Goal: Information Seeking & Learning: Learn about a topic

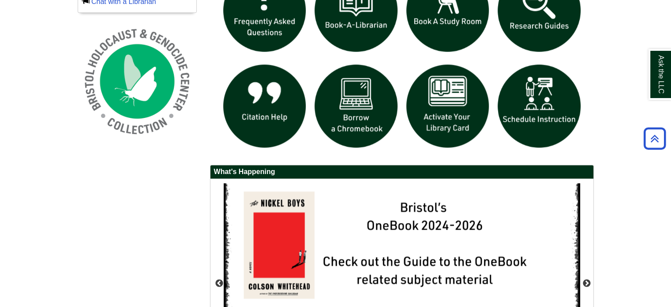
scroll to position [801, 0]
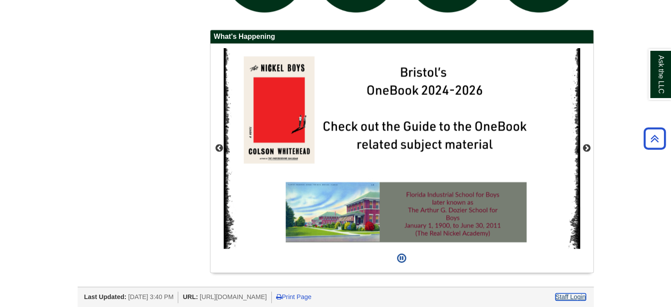
click at [576, 297] on link "Staff Login" at bounding box center [571, 296] width 30 height 7
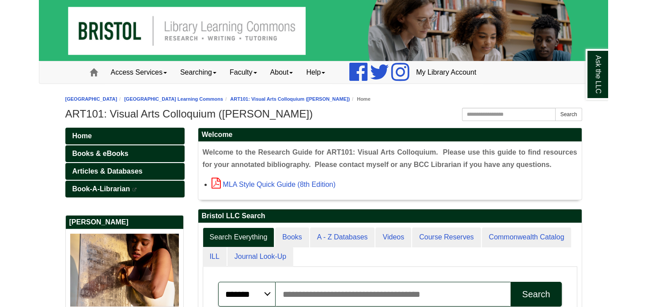
scroll to position [167, 383]
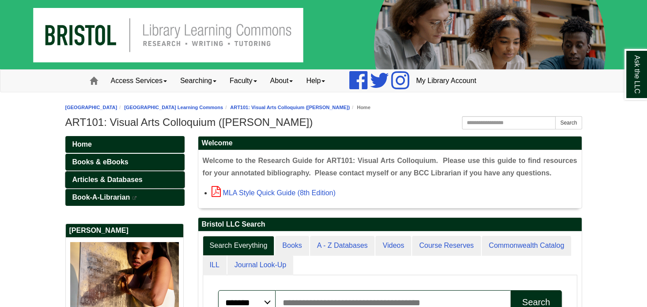
click at [124, 173] on link "Articles & Databases" at bounding box center [124, 179] width 119 height 17
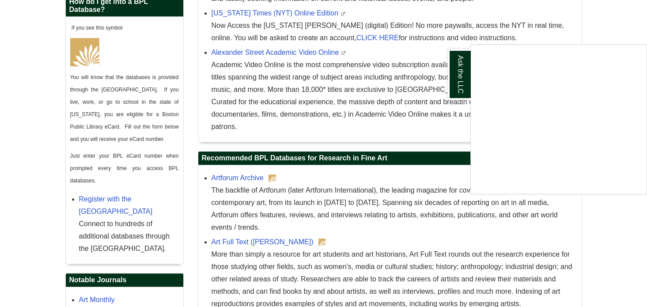
scroll to position [406, 0]
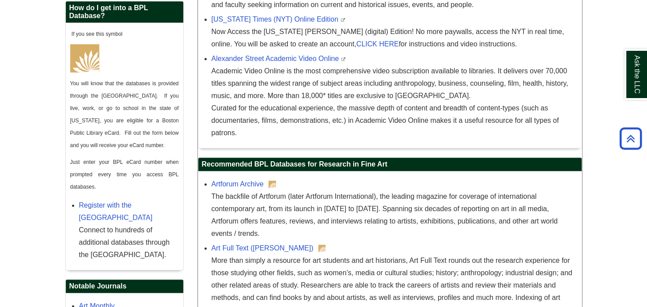
click at [430, 169] on h2 "Recommended BPL Databases for Research in Fine Art" at bounding box center [389, 165] width 383 height 14
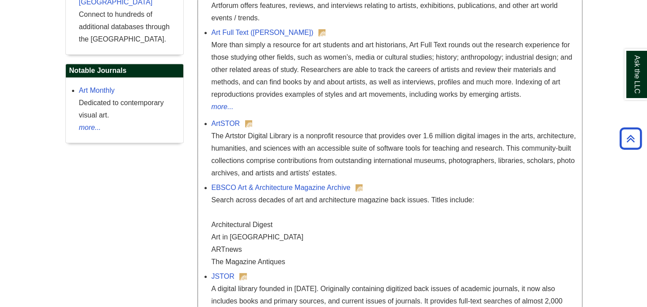
scroll to position [684, 0]
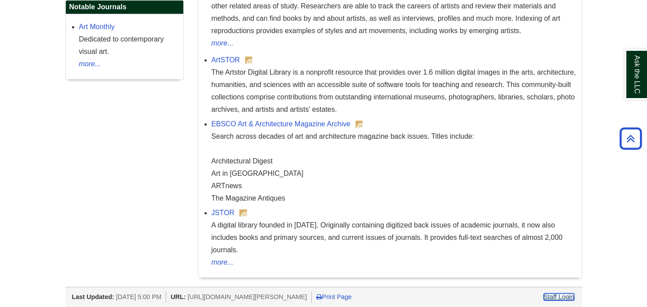
click at [557, 293] on link "Staff Login" at bounding box center [558, 296] width 30 height 7
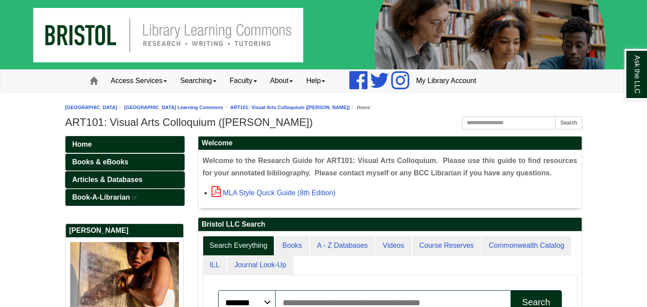
click at [161, 176] on link "Articles & Databases" at bounding box center [124, 179] width 119 height 17
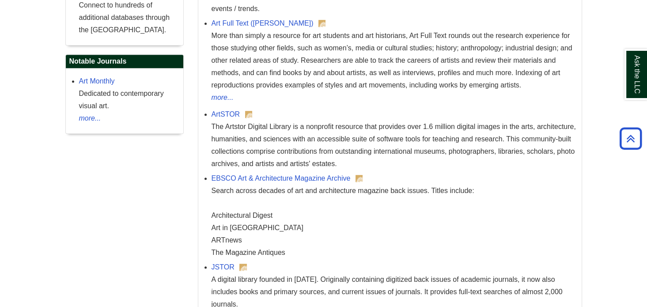
scroll to position [720, 0]
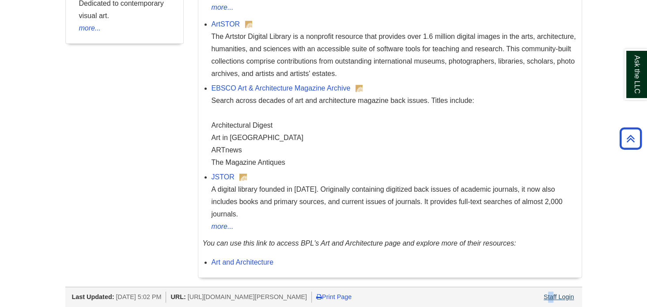
drag, startPoint x: 548, startPoint y: 278, endPoint x: 551, endPoint y: 282, distance: 5.8
click at [551, 291] on div "Staff Login" at bounding box center [558, 296] width 33 height 11
click at [551, 293] on link "Staff Login" at bounding box center [558, 296] width 30 height 7
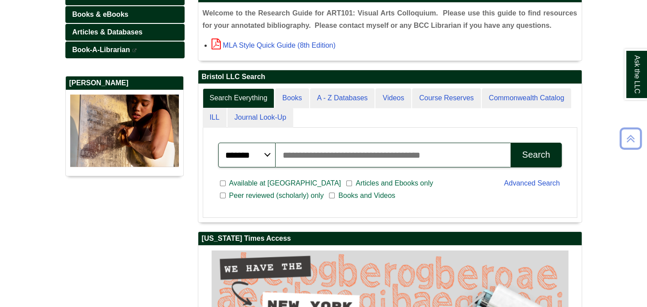
scroll to position [295, 0]
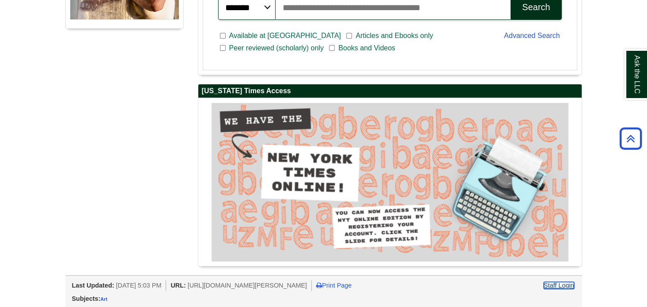
click at [558, 284] on link "Staff Login" at bounding box center [558, 285] width 30 height 7
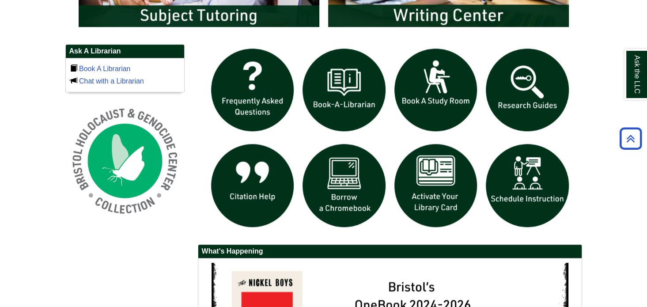
scroll to position [584, 0]
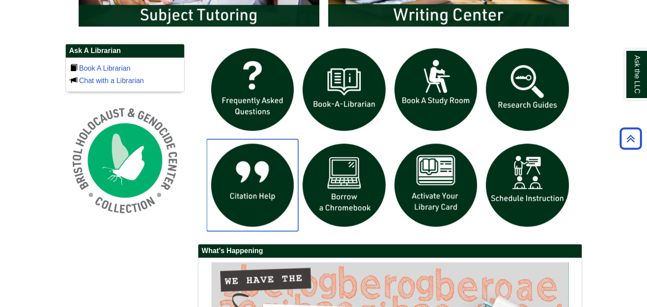
click at [271, 208] on img "slideshow" at bounding box center [253, 185] width 92 height 92
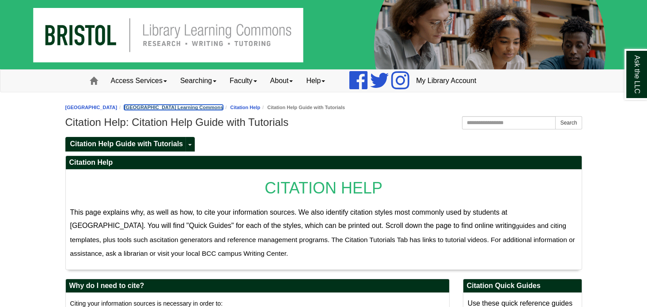
click at [223, 105] on link "[GEOGRAPHIC_DATA] Learning Commons" at bounding box center [173, 107] width 99 height 5
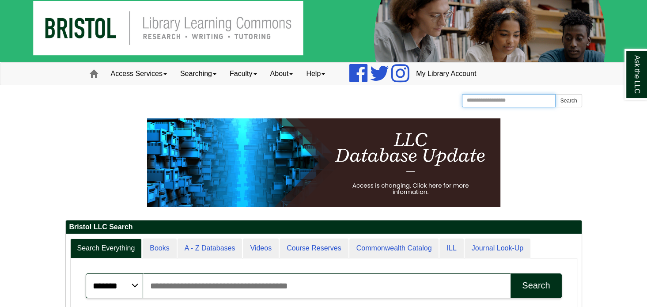
click at [487, 102] on input "Search the Website" at bounding box center [509, 100] width 94 height 13
type input "***"
click at [555, 94] on button "Search" at bounding box center [568, 100] width 26 height 13
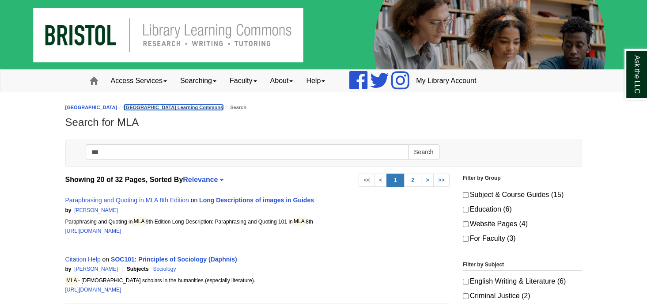
click at [223, 108] on link "[GEOGRAPHIC_DATA] Learning Commons" at bounding box center [173, 107] width 99 height 5
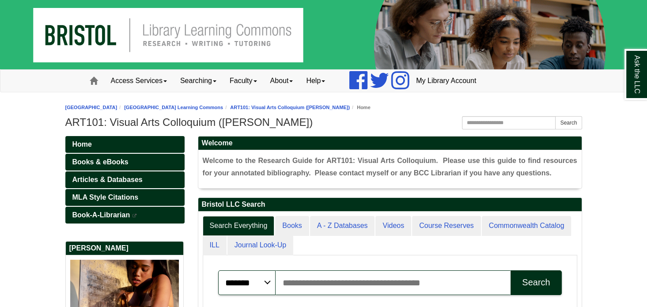
scroll to position [167, 383]
click at [111, 197] on span "MLA Style Citations" at bounding box center [105, 197] width 66 height 8
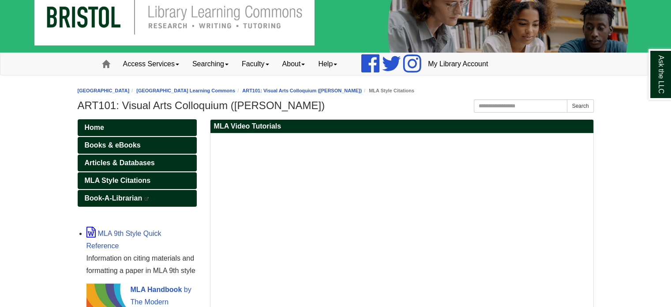
scroll to position [19, 0]
click at [228, 90] on link "[GEOGRAPHIC_DATA] Learning Commons" at bounding box center [185, 90] width 99 height 5
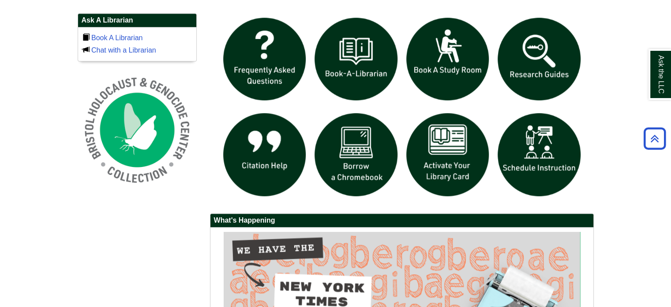
scroll to position [617, 0]
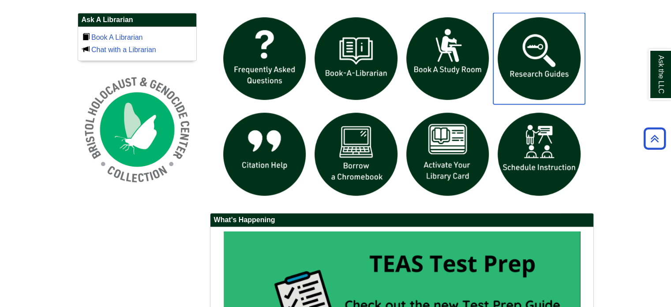
click at [555, 85] on img "slideshow" at bounding box center [539, 59] width 92 height 92
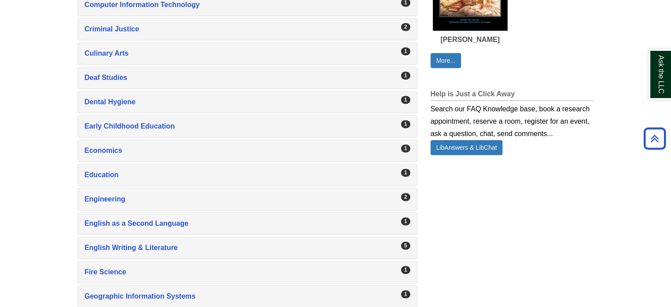
scroll to position [601, 0]
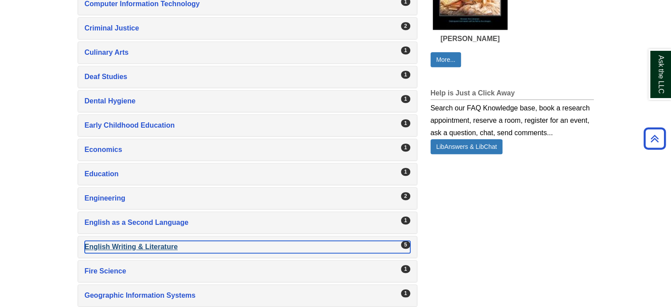
click at [105, 241] on div "English Writing & Literature , 5 guides" at bounding box center [248, 247] width 326 height 12
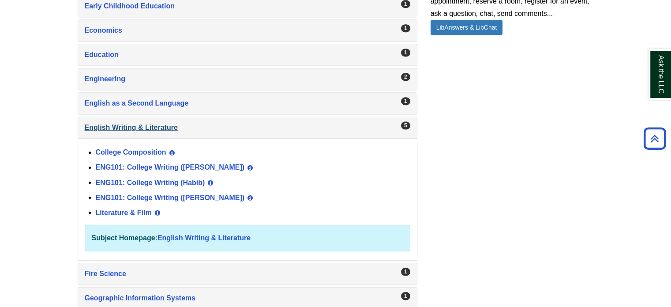
scroll to position [727, 0]
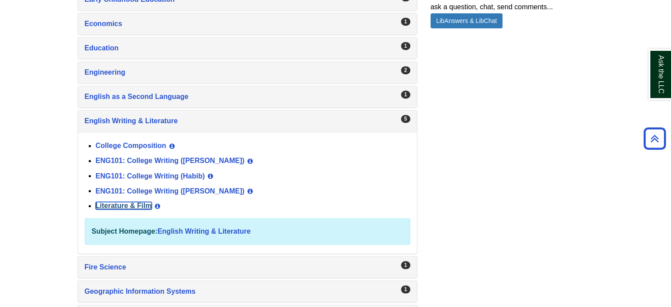
click at [136, 202] on link "Literature & Film" at bounding box center [124, 206] width 56 height 8
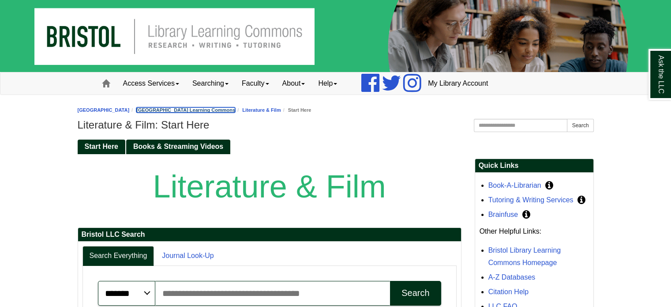
click at [235, 108] on link "[GEOGRAPHIC_DATA] Learning Commons" at bounding box center [185, 109] width 99 height 5
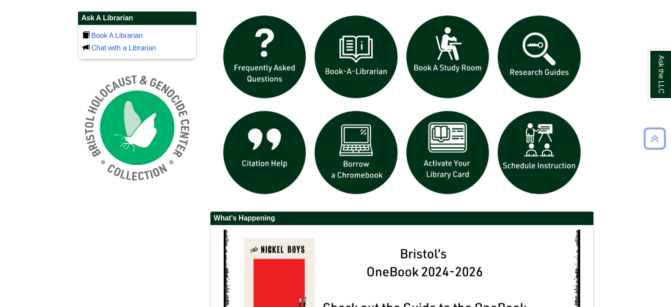
scroll to position [801, 0]
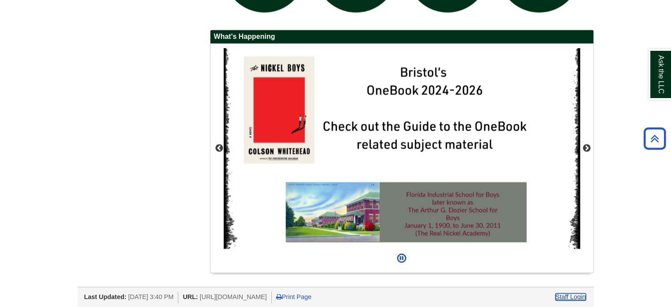
click at [575, 295] on link "Staff Login" at bounding box center [571, 296] width 30 height 7
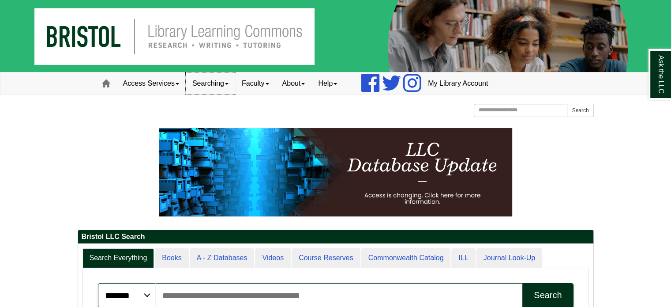
click at [207, 83] on link "Searching" at bounding box center [210, 83] width 49 height 22
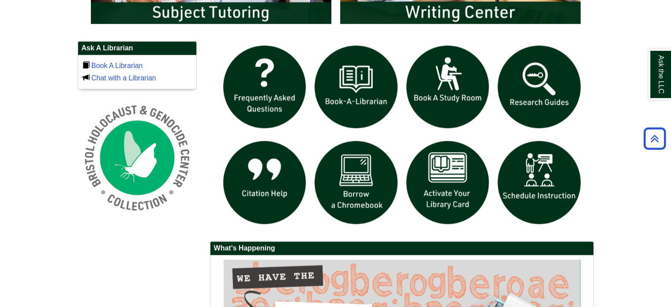
scroll to position [590, 0]
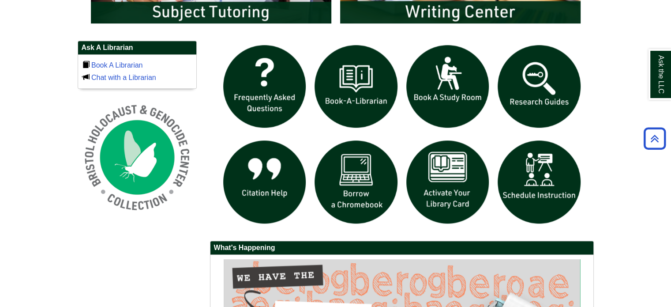
click at [527, 88] on img "slideshow" at bounding box center [539, 87] width 92 height 92
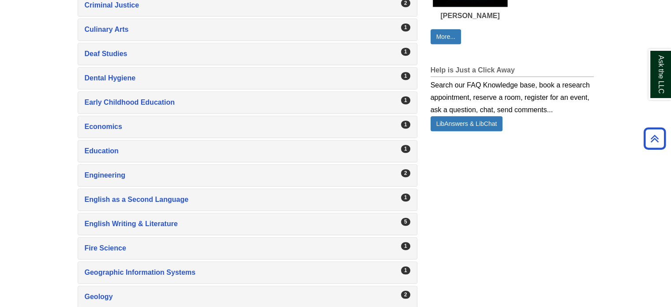
scroll to position [624, 0]
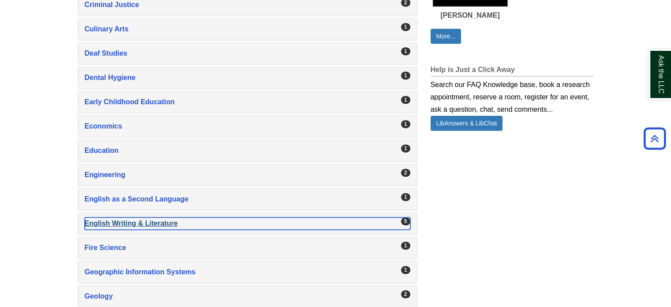
click at [117, 217] on div "English Writing & Literature , 5 guides" at bounding box center [248, 223] width 326 height 12
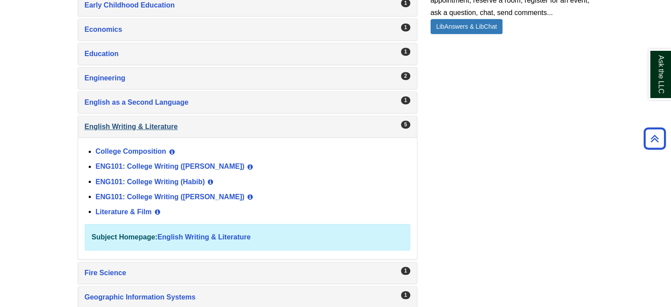
scroll to position [740, 0]
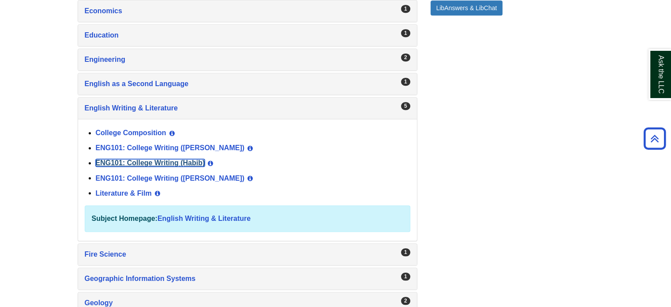
click at [169, 159] on link "ENG101: College Writing (Habib)" at bounding box center [150, 163] width 109 height 8
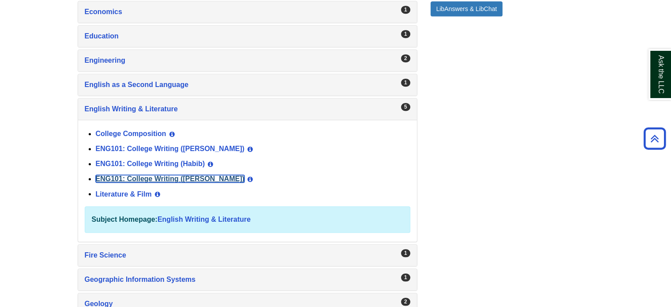
click at [138, 175] on link "ENG101: College Writing ([PERSON_NAME])" at bounding box center [170, 179] width 149 height 8
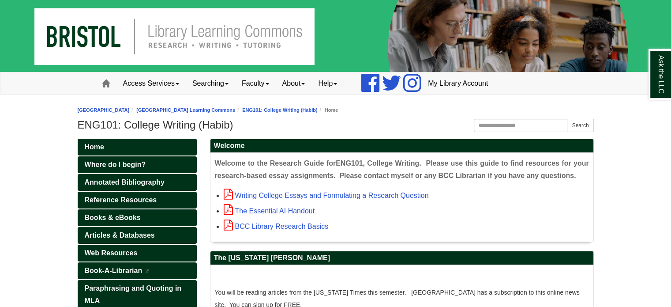
scroll to position [152, 0]
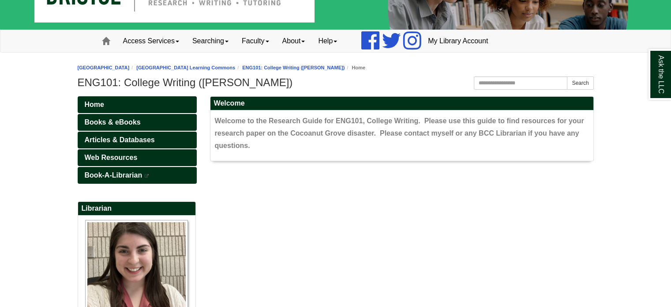
scroll to position [8, 0]
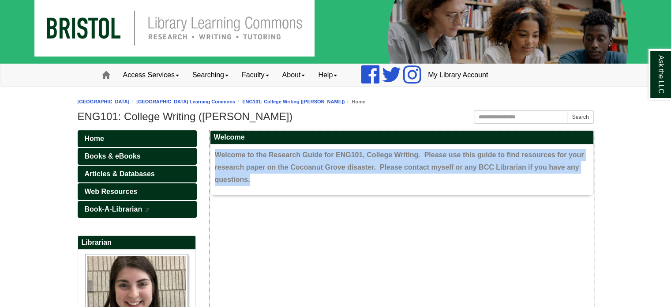
drag, startPoint x: 251, startPoint y: 181, endPoint x: 215, endPoint y: 148, distance: 48.4
click at [215, 149] on p "Welcome to the Research Guide for ENG101, College Writing. Please use this guid…" at bounding box center [402, 167] width 374 height 37
copy span "Welcome to the Research Guide for ENG101, College Writing. Please use this guid…"
click at [208, 74] on link "Searching" at bounding box center [210, 75] width 49 height 22
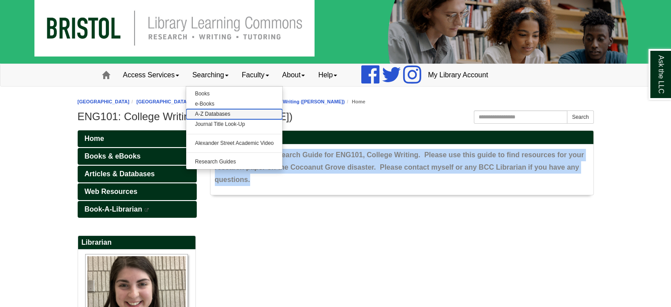
click at [207, 114] on link "A-Z Databases" at bounding box center [234, 114] width 97 height 10
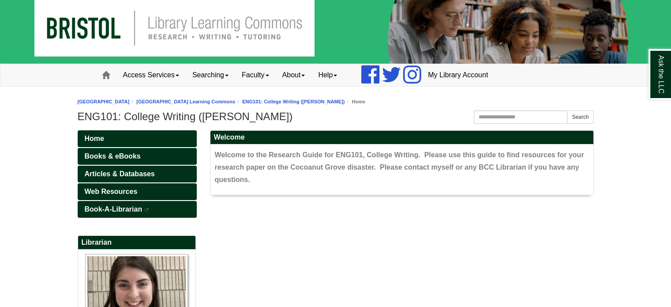
click at [622, 204] on body "Skip to Main Content Toggle navigation Home Access Services Access Services Pol…" at bounding box center [335, 252] width 671 height 520
